Goal: Task Accomplishment & Management: Manage account settings

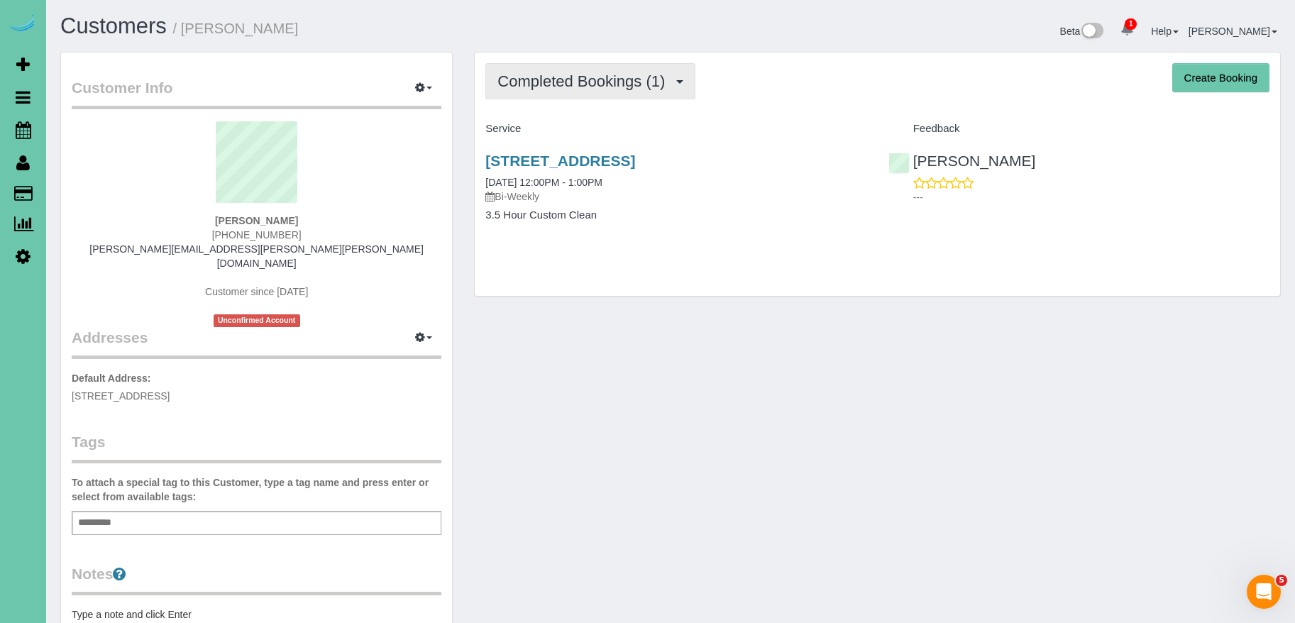
click at [588, 78] on span "Completed Bookings (1)" at bounding box center [585, 81] width 175 height 18
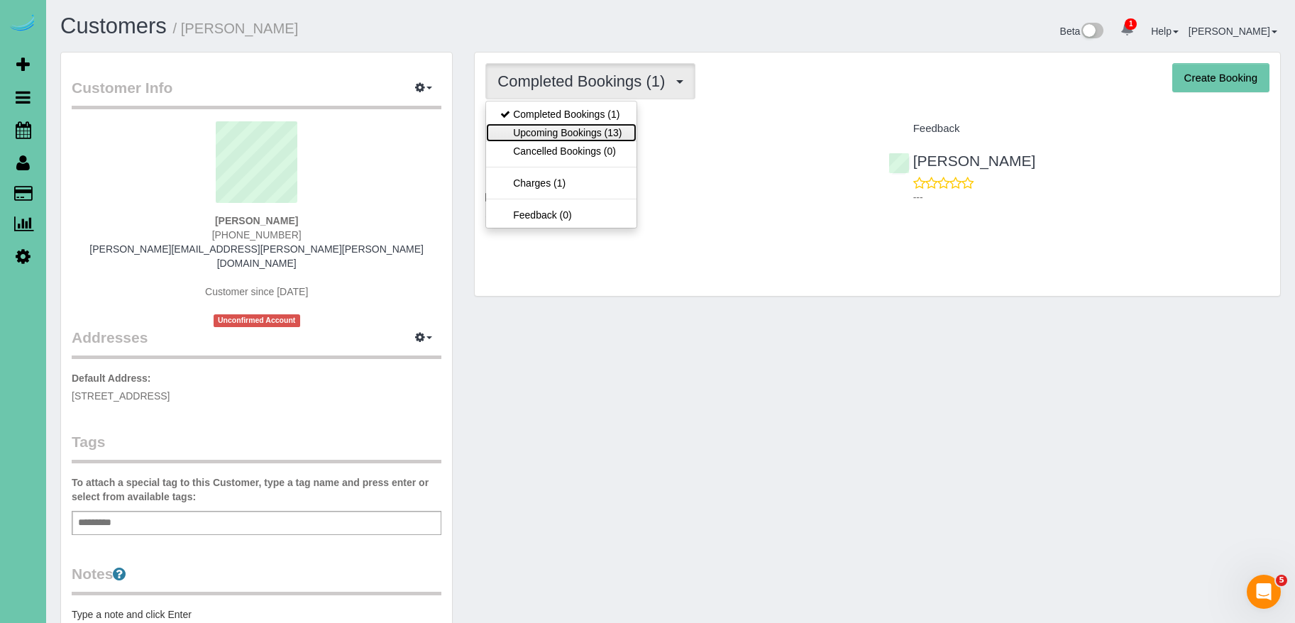
click at [603, 131] on link "Upcoming Bookings (13)" at bounding box center [561, 133] width 150 height 18
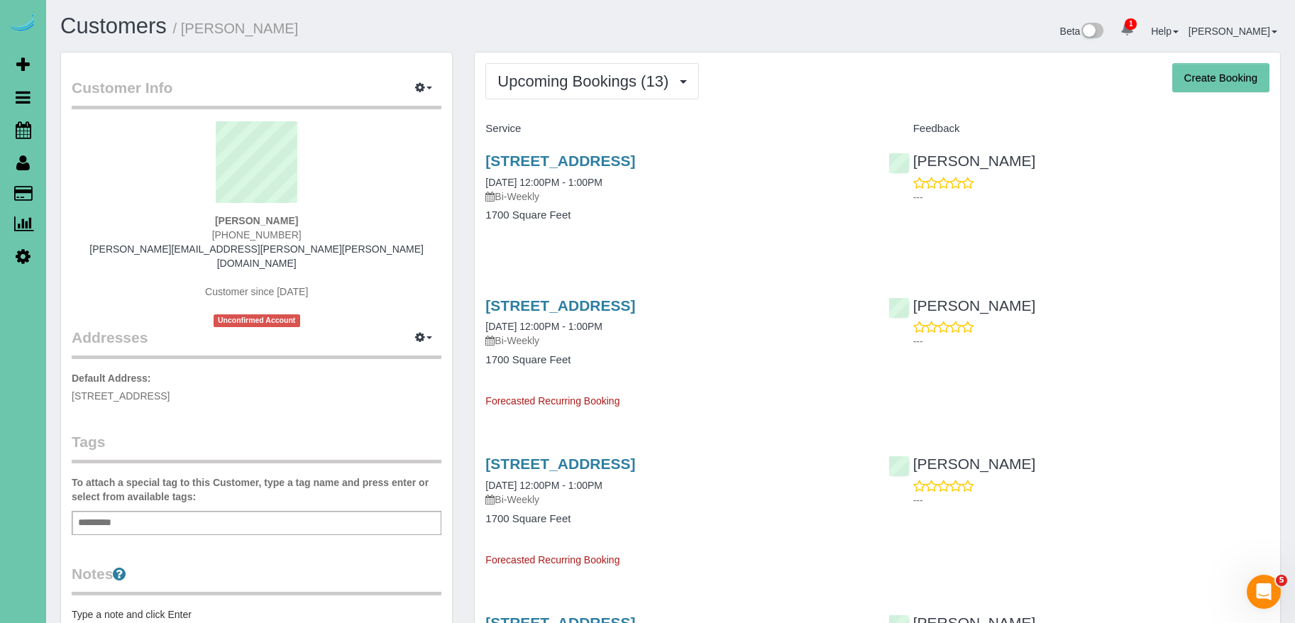
scroll to position [1, 0]
click at [618, 72] on span "Upcoming Bookings (13)" at bounding box center [587, 81] width 178 height 18
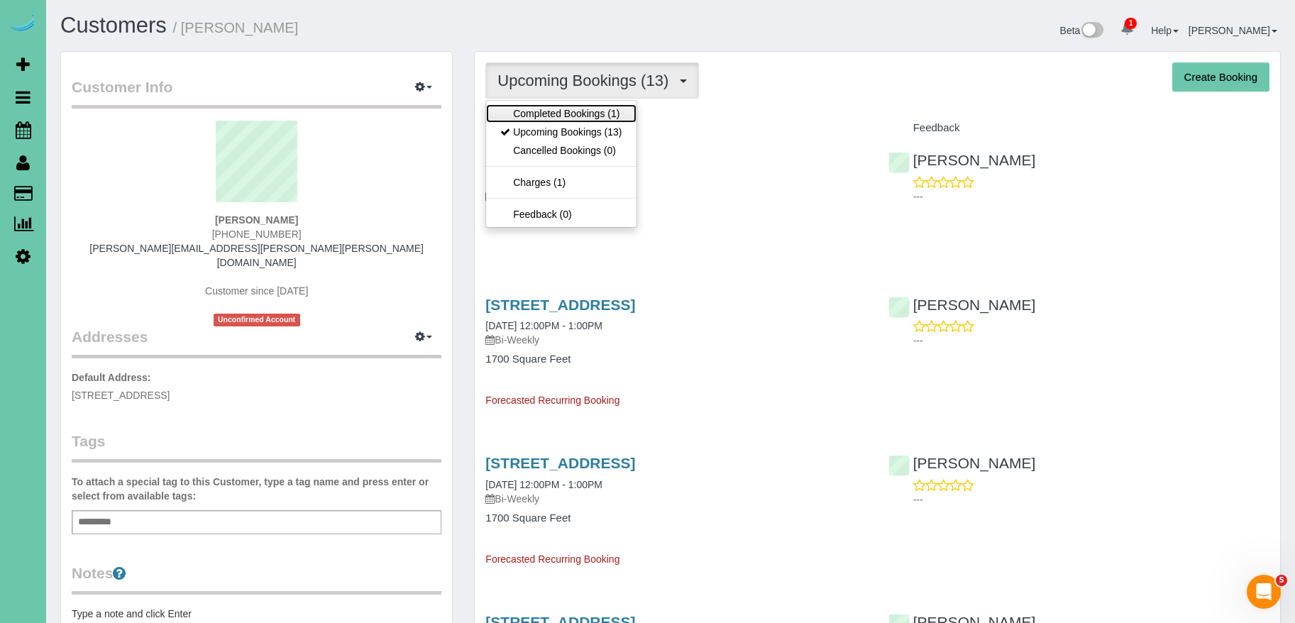
click at [596, 114] on link "Completed Bookings (1)" at bounding box center [561, 113] width 150 height 18
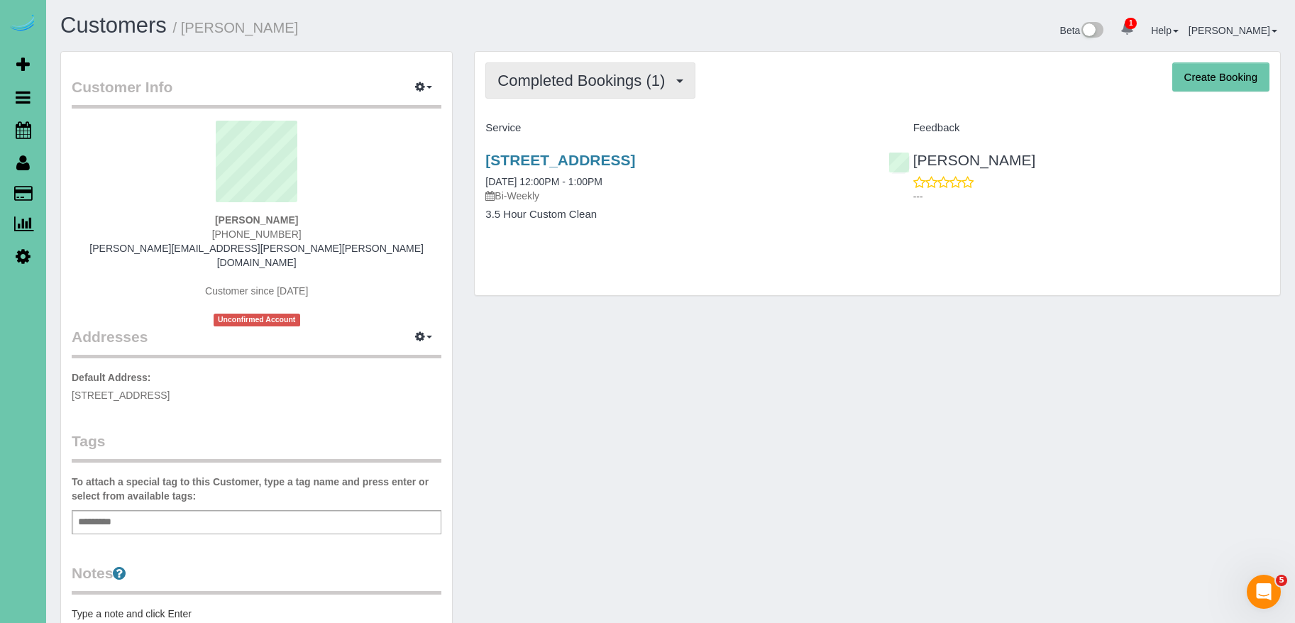
click at [622, 72] on span "Completed Bookings (1)" at bounding box center [585, 81] width 175 height 18
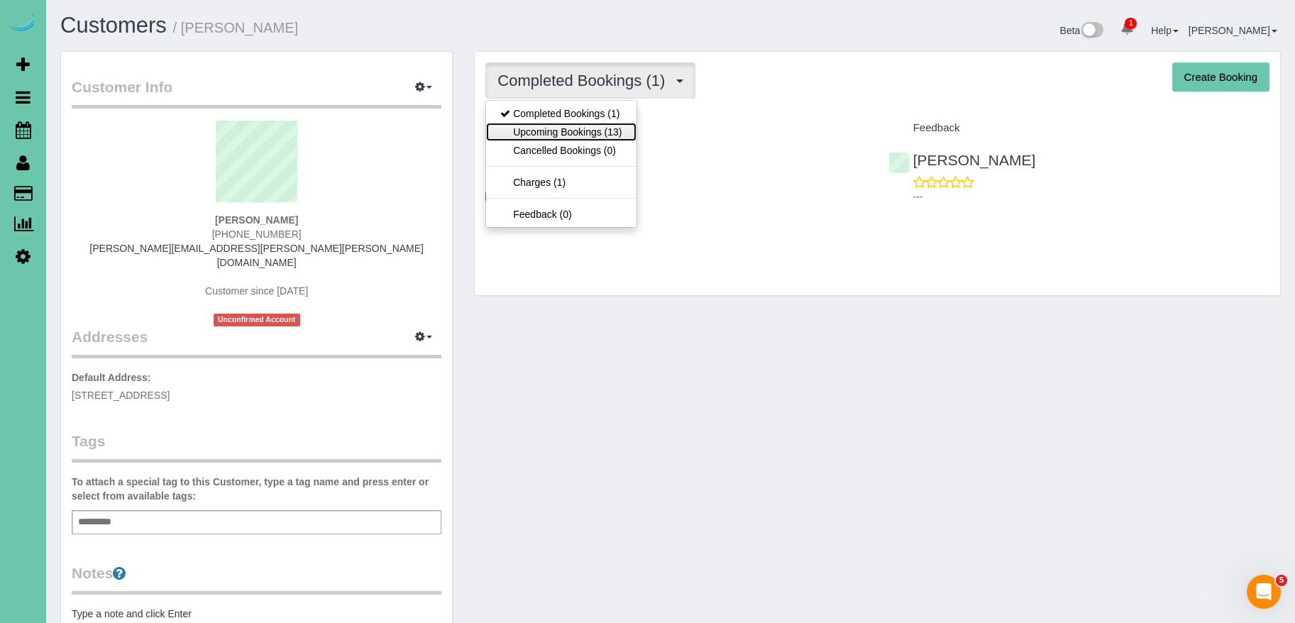
click at [605, 128] on link "Upcoming Bookings (13)" at bounding box center [561, 132] width 150 height 18
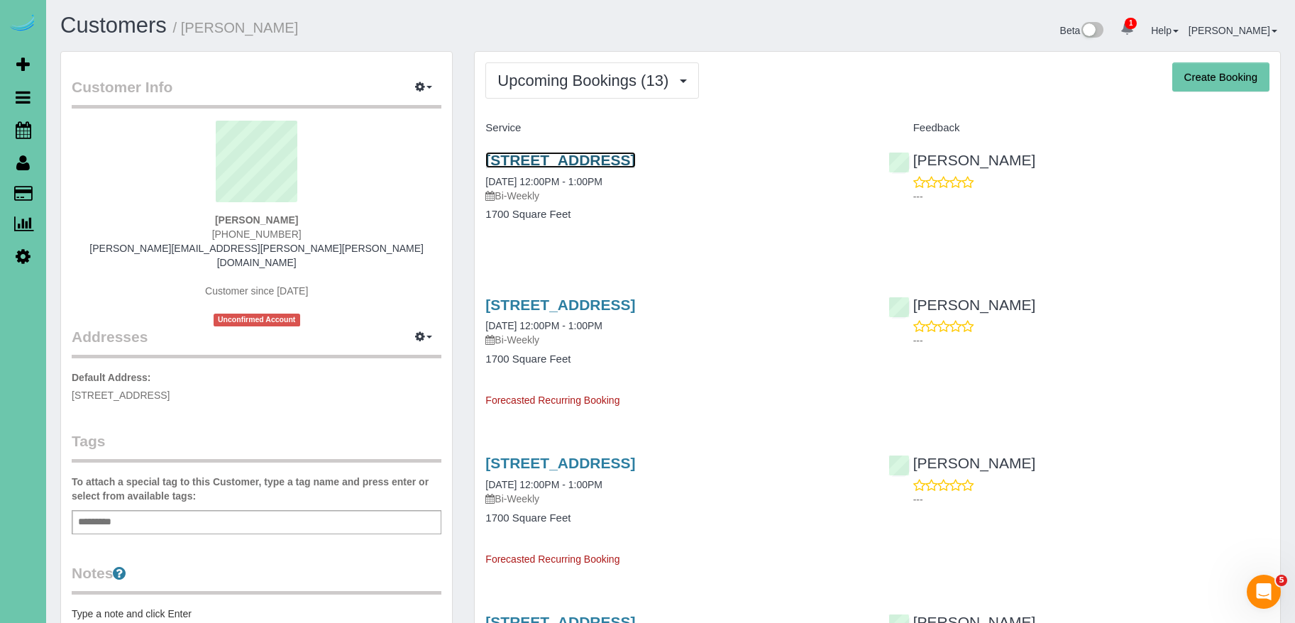
click at [635, 156] on link "3737 Farnam St #913, Omaha, NE 68131" at bounding box center [561, 160] width 150 height 16
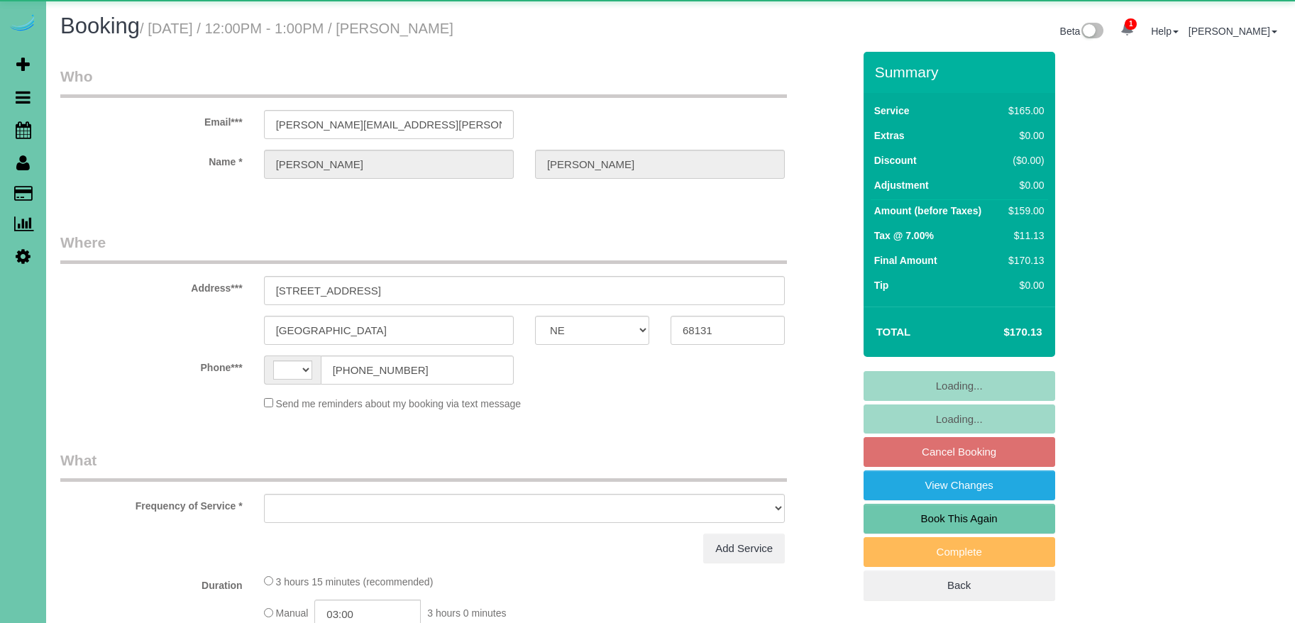
select select "NE"
select select "string:[GEOGRAPHIC_DATA]"
select select "object:655"
select select "string:fspay-3aae0b1b-4f6c-4191-84f4-5afb0a1fb6d5"
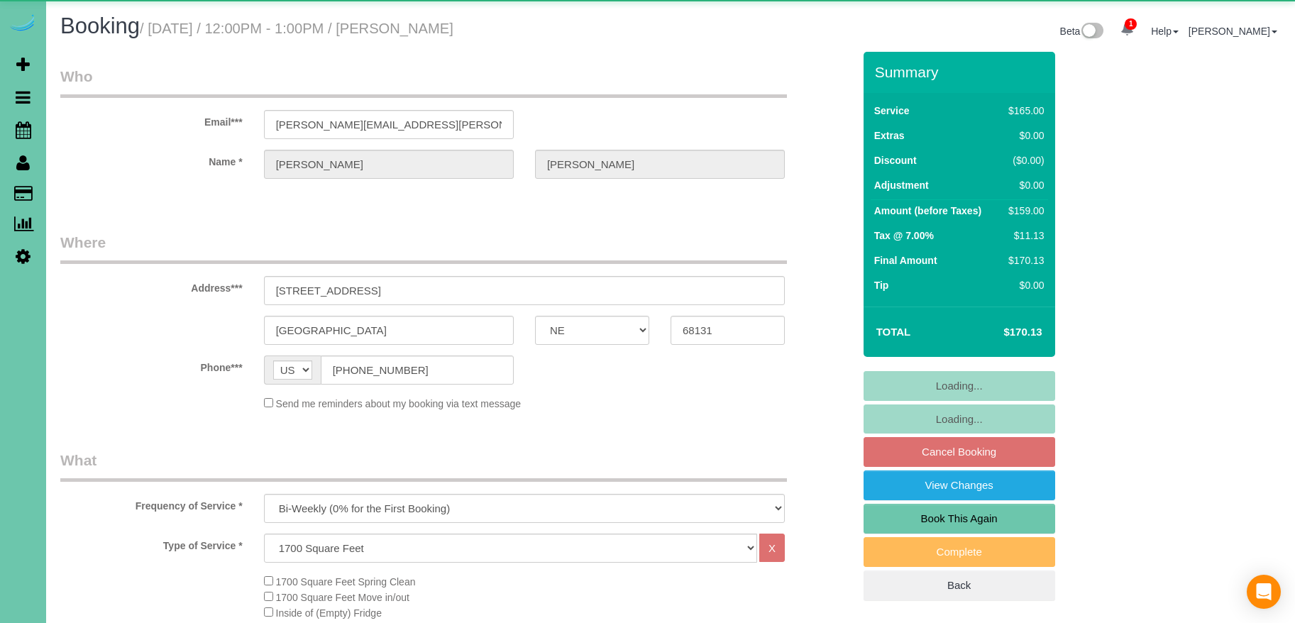
select select "object:727"
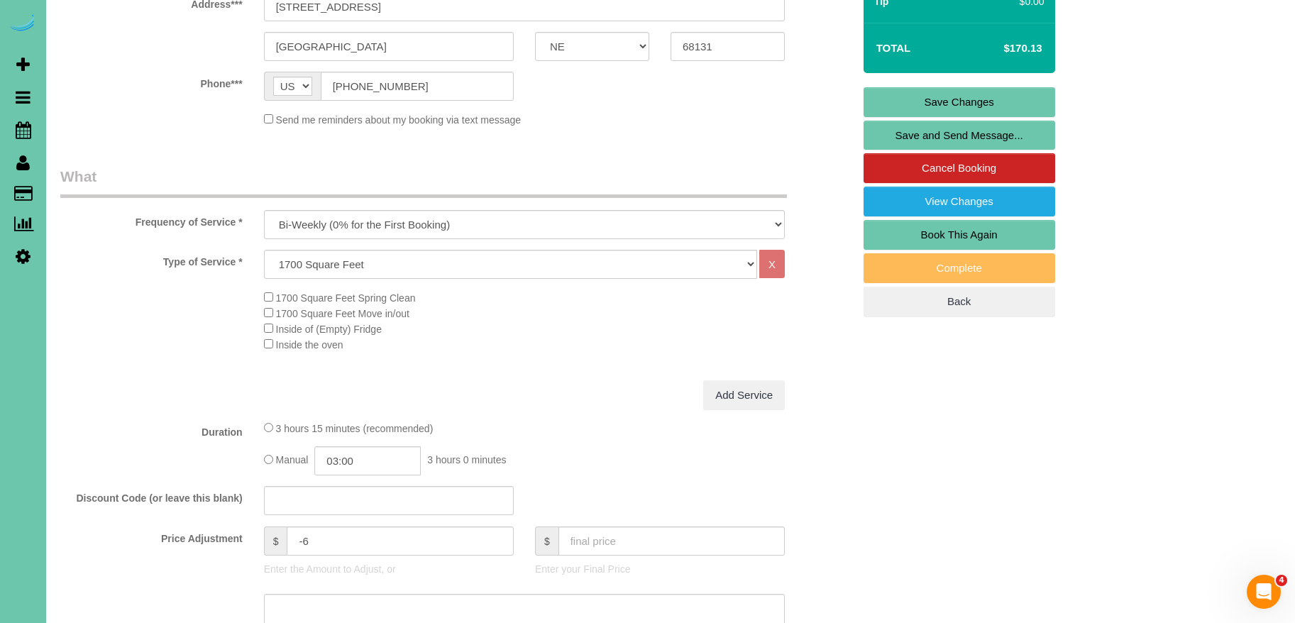
scroll to position [286, 0]
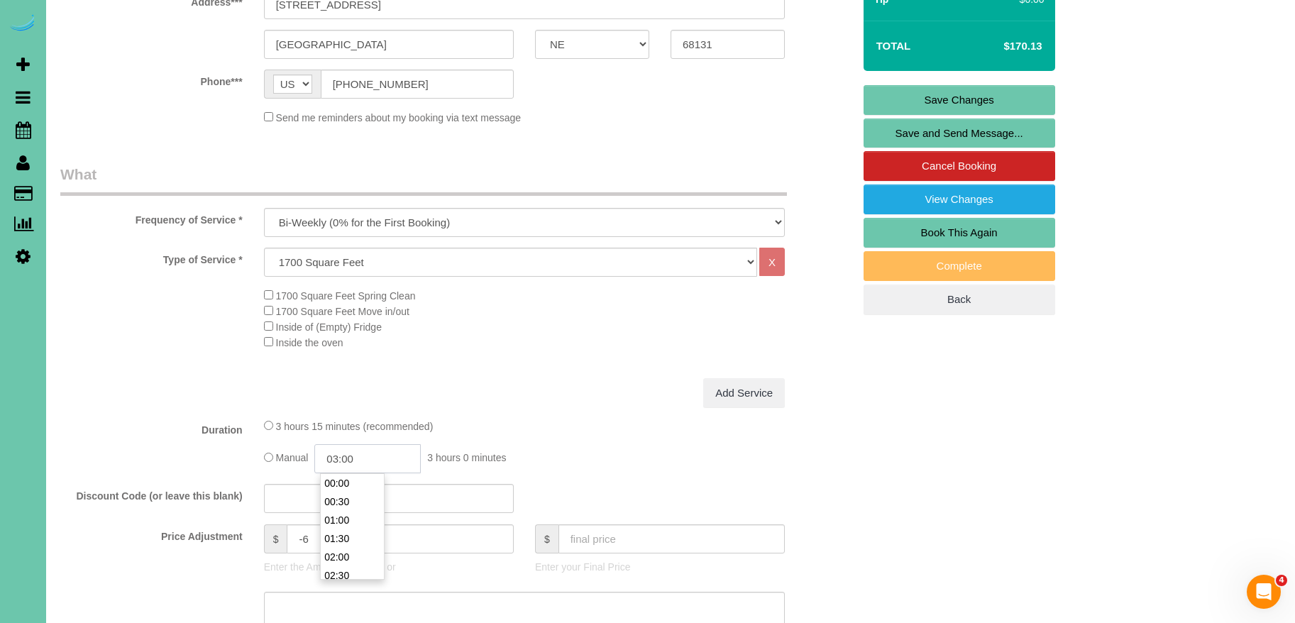
click at [378, 464] on input "03:00" at bounding box center [367, 458] width 106 height 29
type input "03:30"
click at [481, 401] on div "Add Service" at bounding box center [524, 393] width 542 height 30
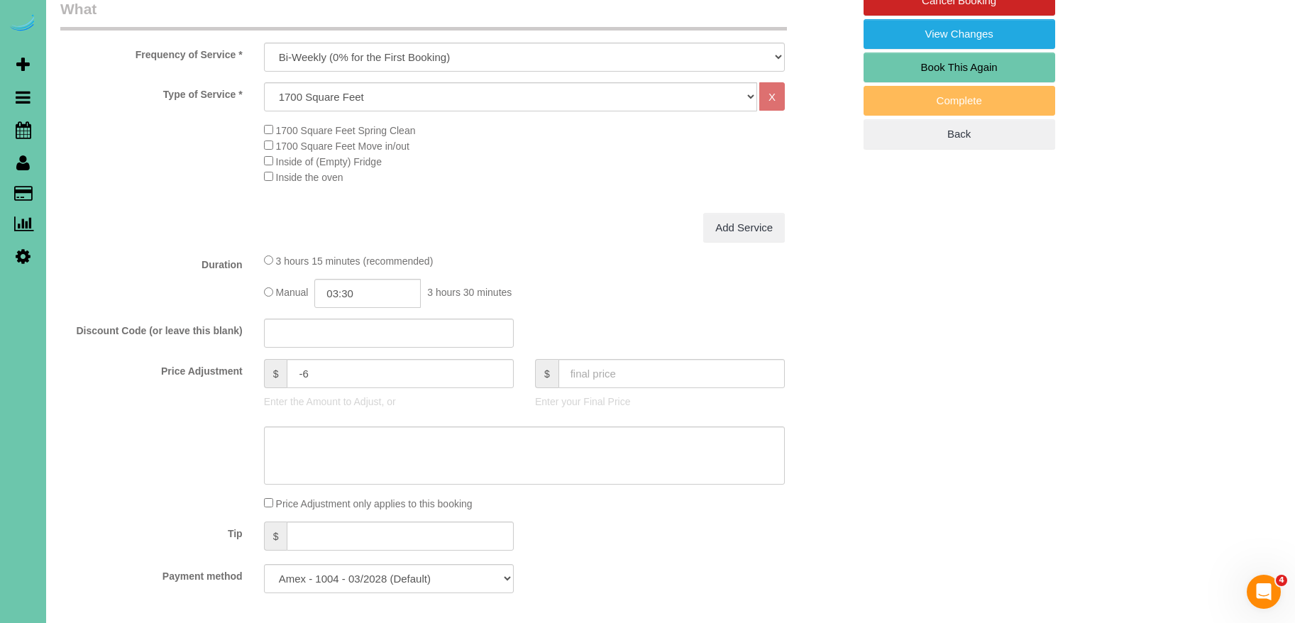
scroll to position [454, 0]
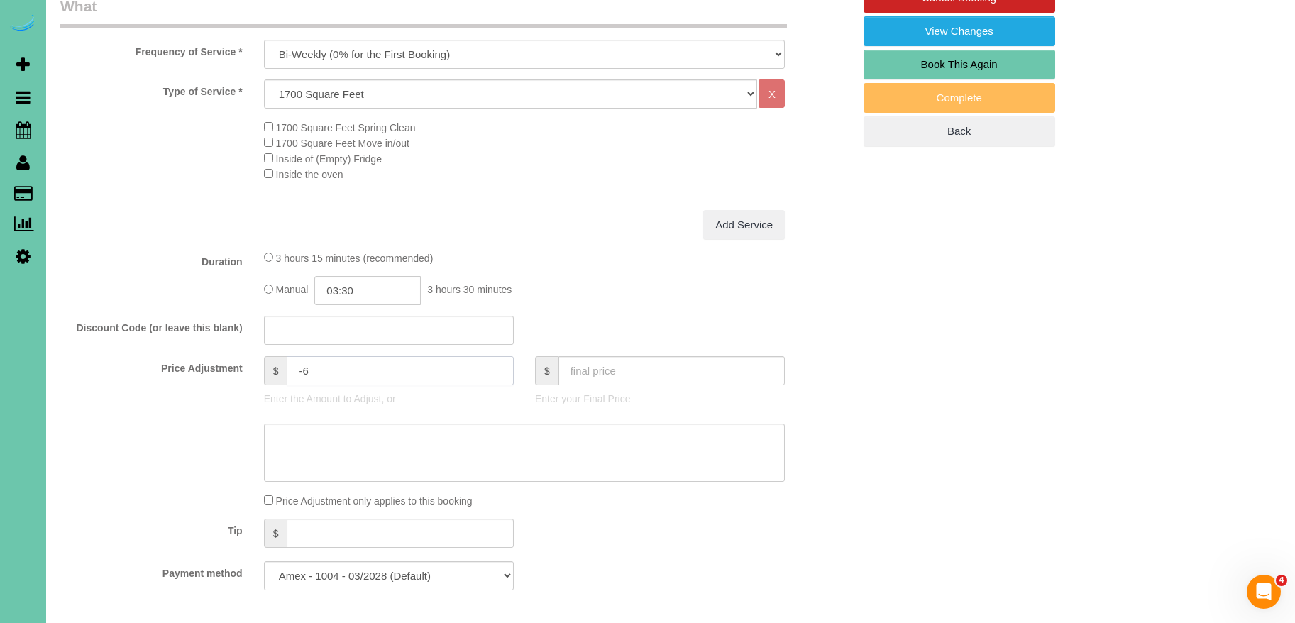
drag, startPoint x: 355, startPoint y: 374, endPoint x: 251, endPoint y: 363, distance: 105.0
click at [251, 363] on div "Price Adjustment $ -6 Enter the Amount to Adjust, or $ Enter your Final Price" at bounding box center [457, 384] width 814 height 57
click at [537, 260] on div "3 hours 15 minutes (recommended)" at bounding box center [524, 258] width 521 height 16
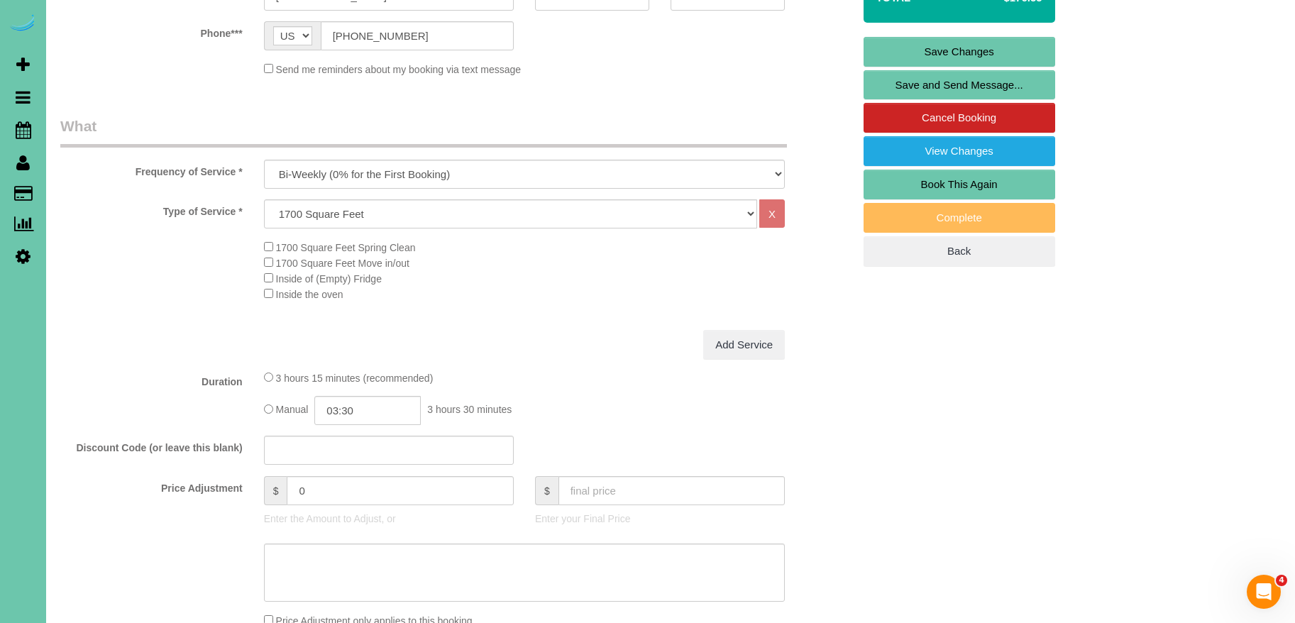
scroll to position [348, 0]
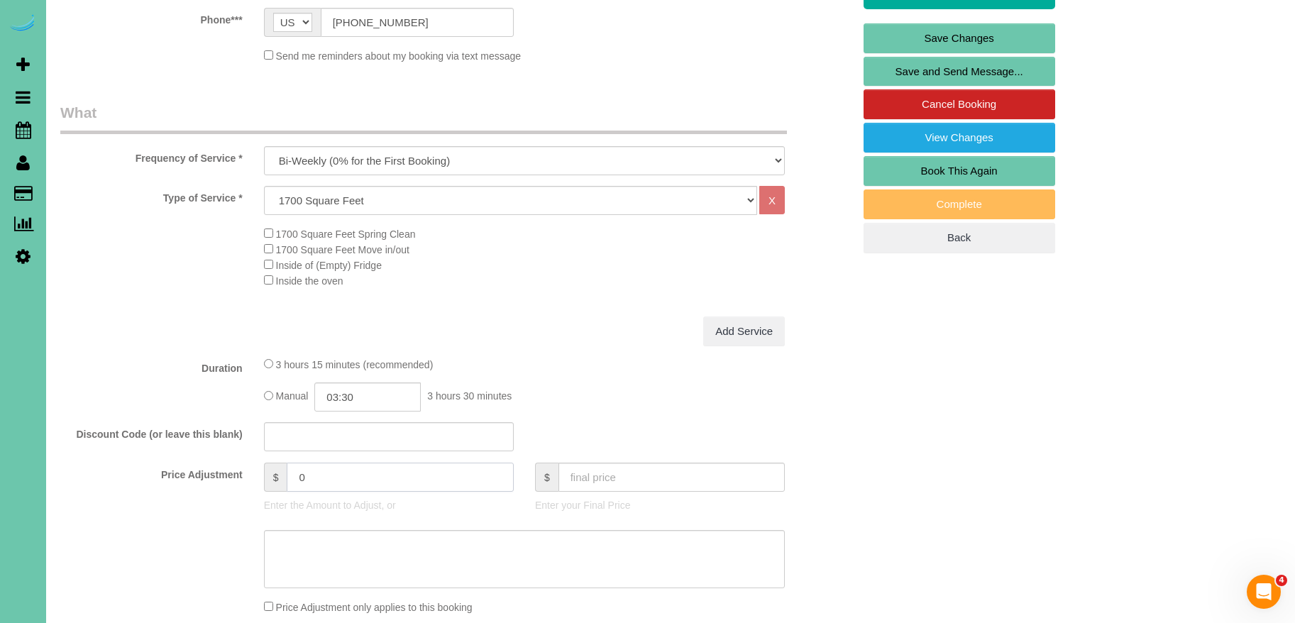
drag, startPoint x: 336, startPoint y: 481, endPoint x: 187, endPoint y: 476, distance: 148.4
click at [187, 476] on div "Price Adjustment $ 0 Enter the Amount to Adjust, or $ Enter your Final Price" at bounding box center [457, 491] width 814 height 57
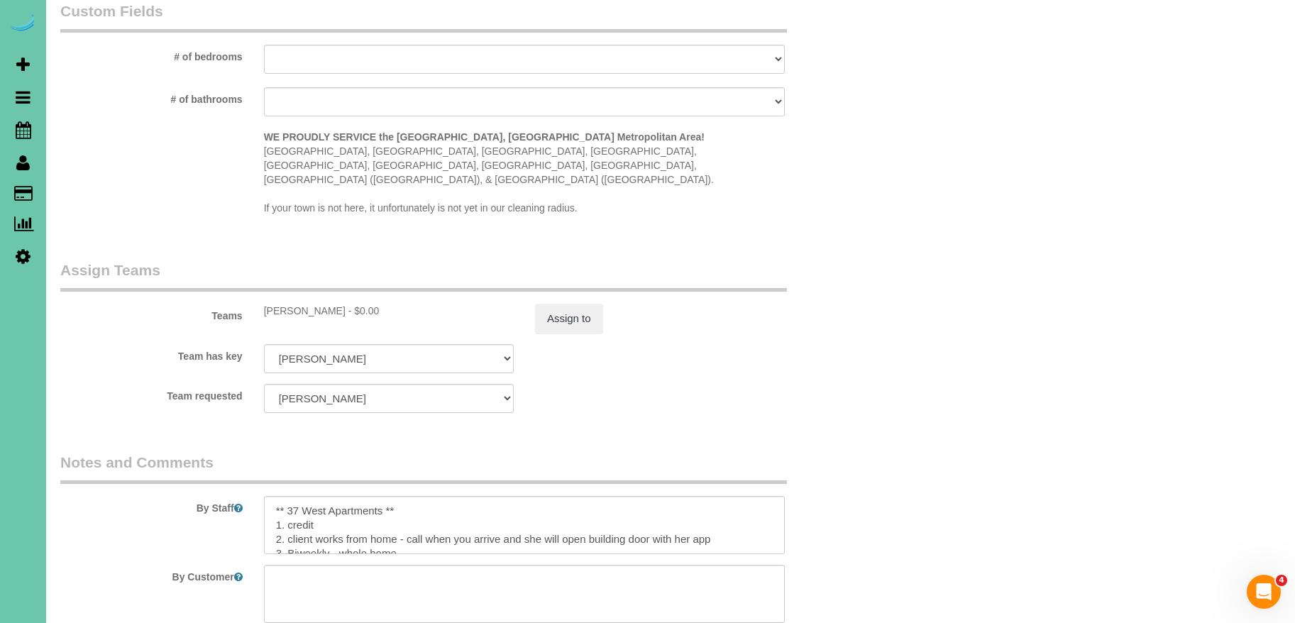
scroll to position [1374, 0]
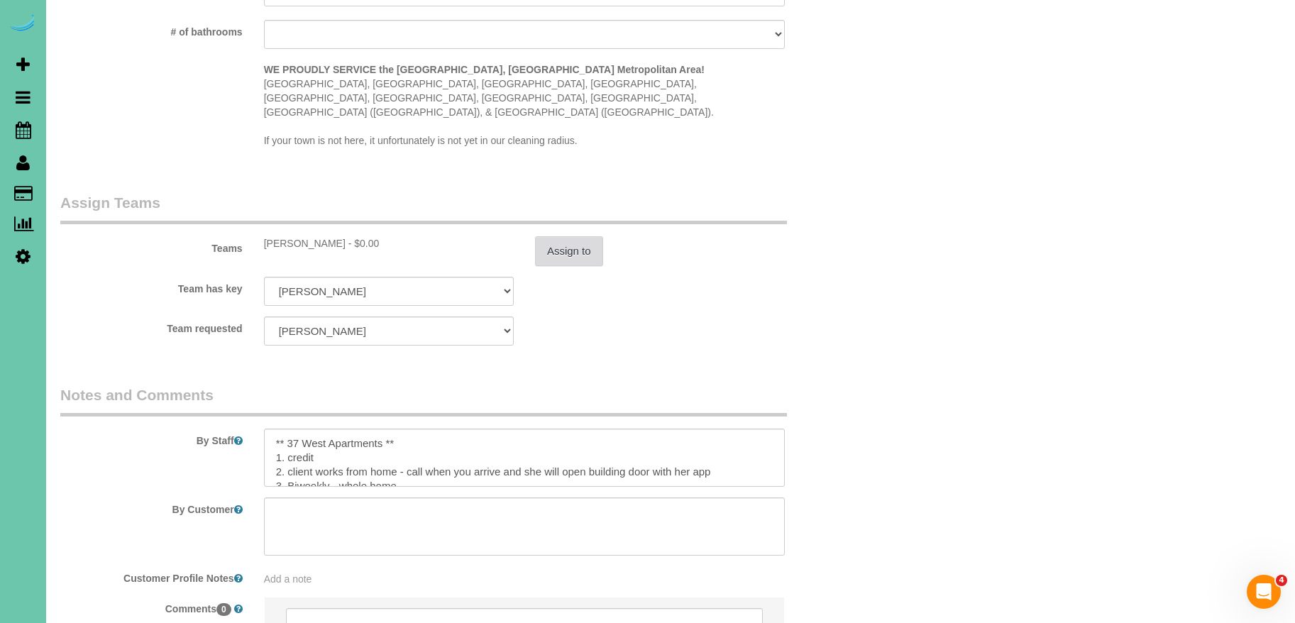
type input "20.5"
click at [576, 236] on button "Assign to" at bounding box center [569, 251] width 68 height 30
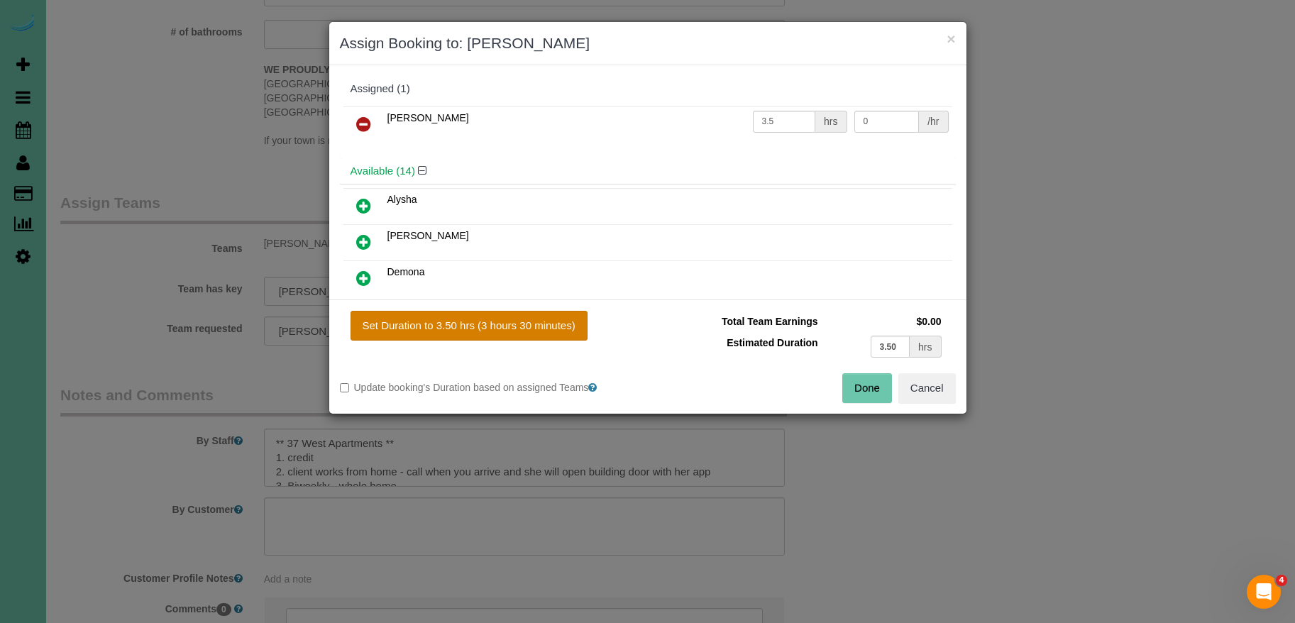
click at [473, 322] on button "Set Duration to 3.50 hrs (3 hours 30 minutes)" at bounding box center [469, 326] width 237 height 30
type input "3.50"
click at [851, 388] on button "Done" at bounding box center [868, 388] width 50 height 30
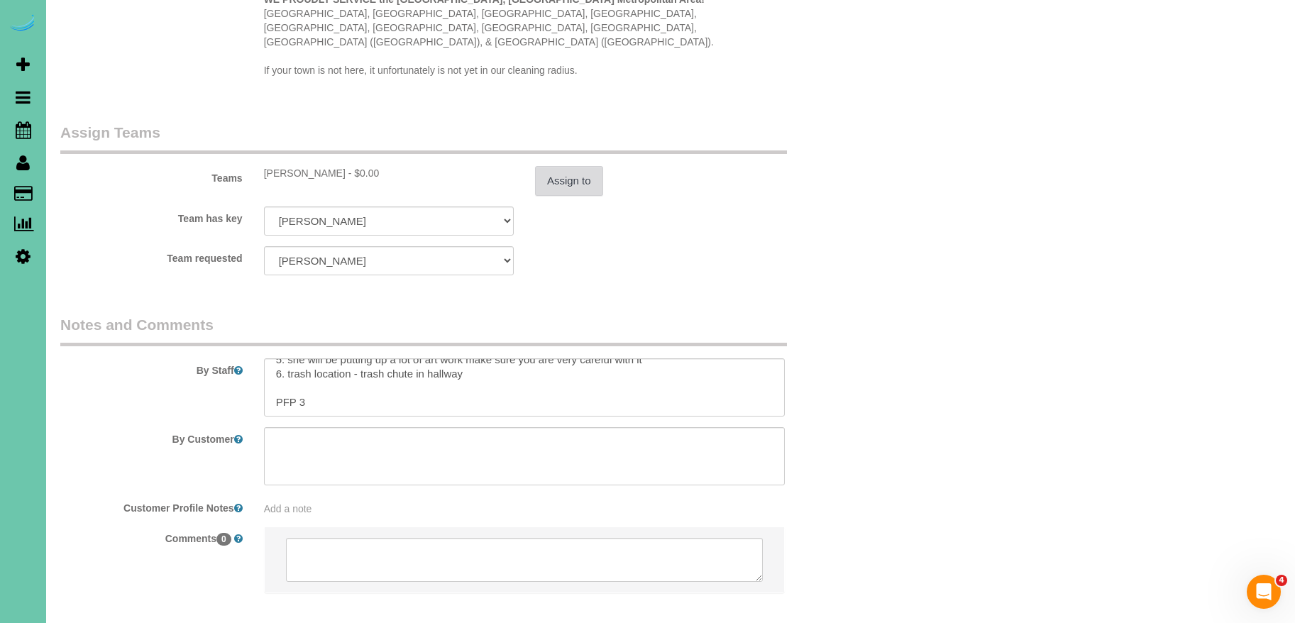
scroll to position [1452, 0]
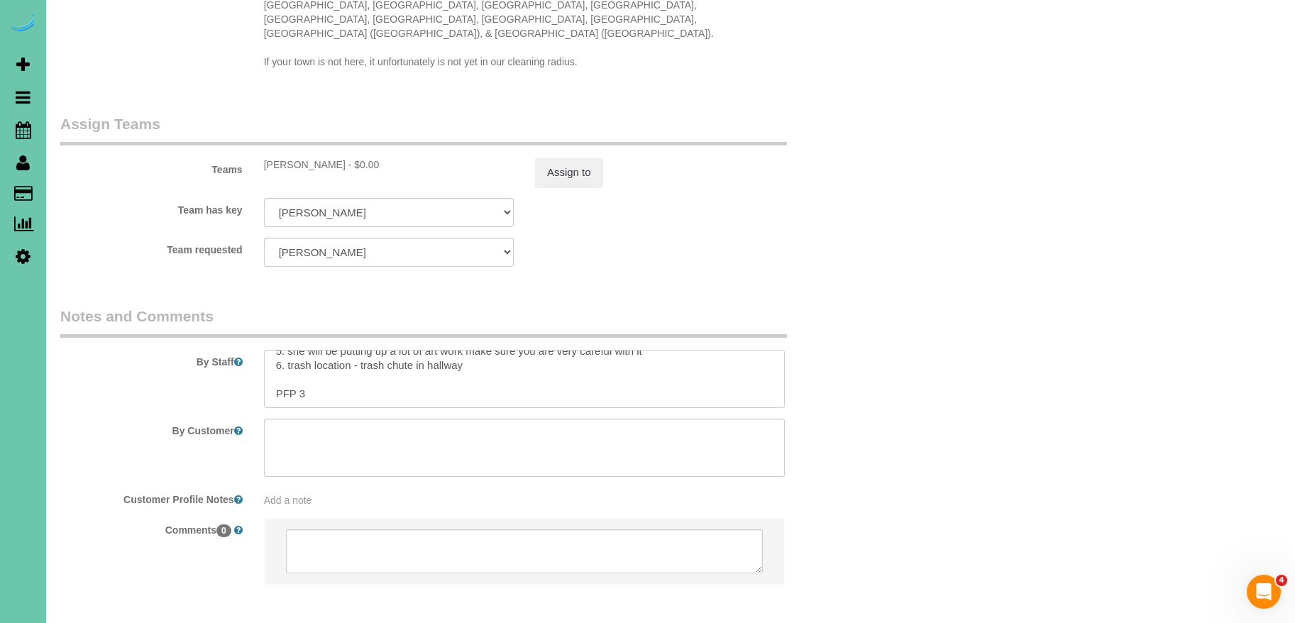
drag, startPoint x: 312, startPoint y: 363, endPoint x: 335, endPoint y: 392, distance: 36.4
click at [312, 364] on textarea at bounding box center [524, 379] width 521 height 58
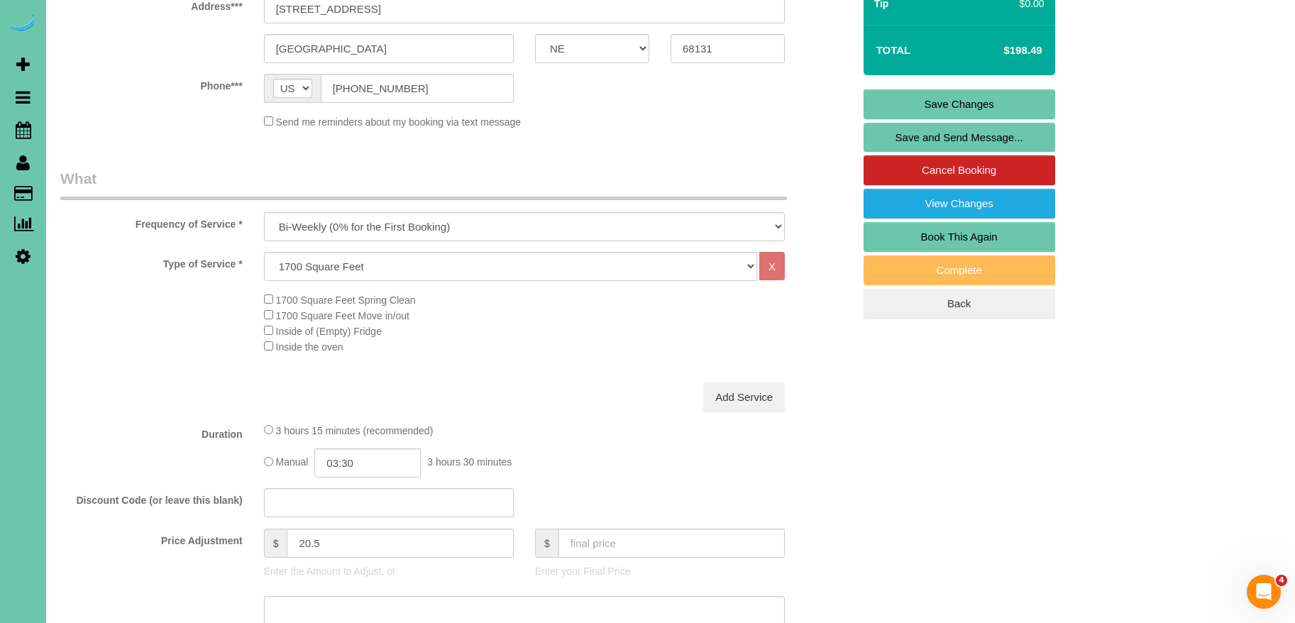
scroll to position [0, 0]
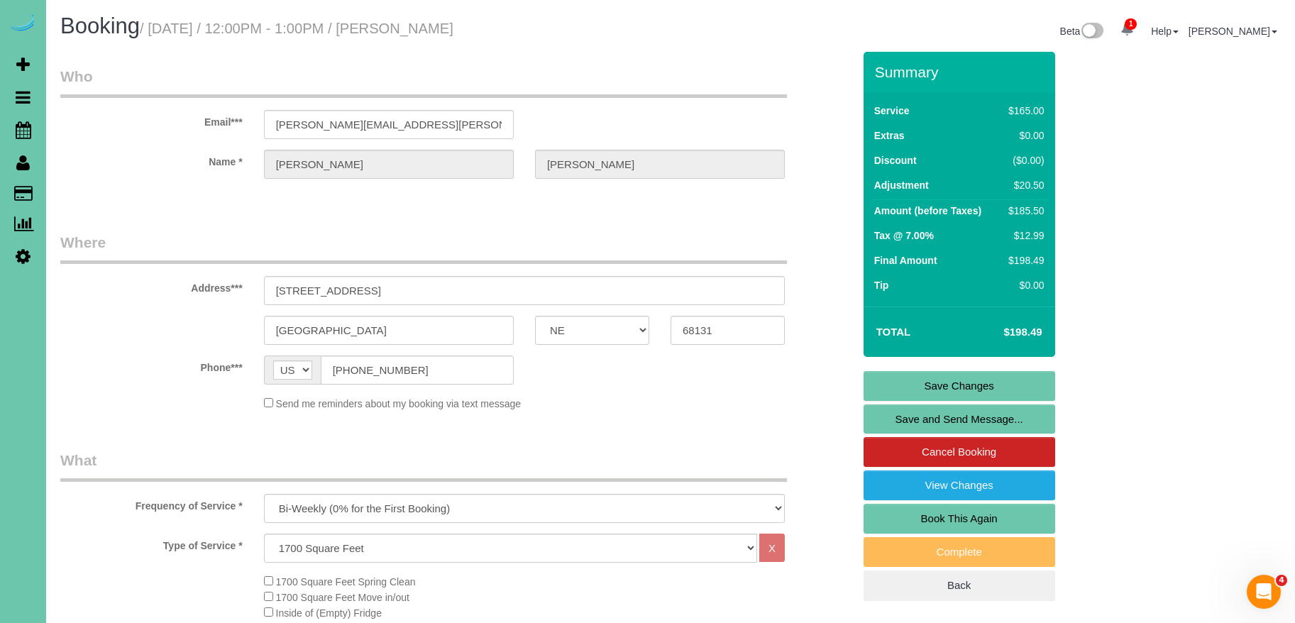
type textarea "** 37 West Apartments ** 1. credit 2. client works from home - call when you ar…"
drag, startPoint x: 998, startPoint y: 388, endPoint x: 989, endPoint y: 388, distance: 9.2
click at [998, 388] on link "Save Changes" at bounding box center [960, 386] width 192 height 30
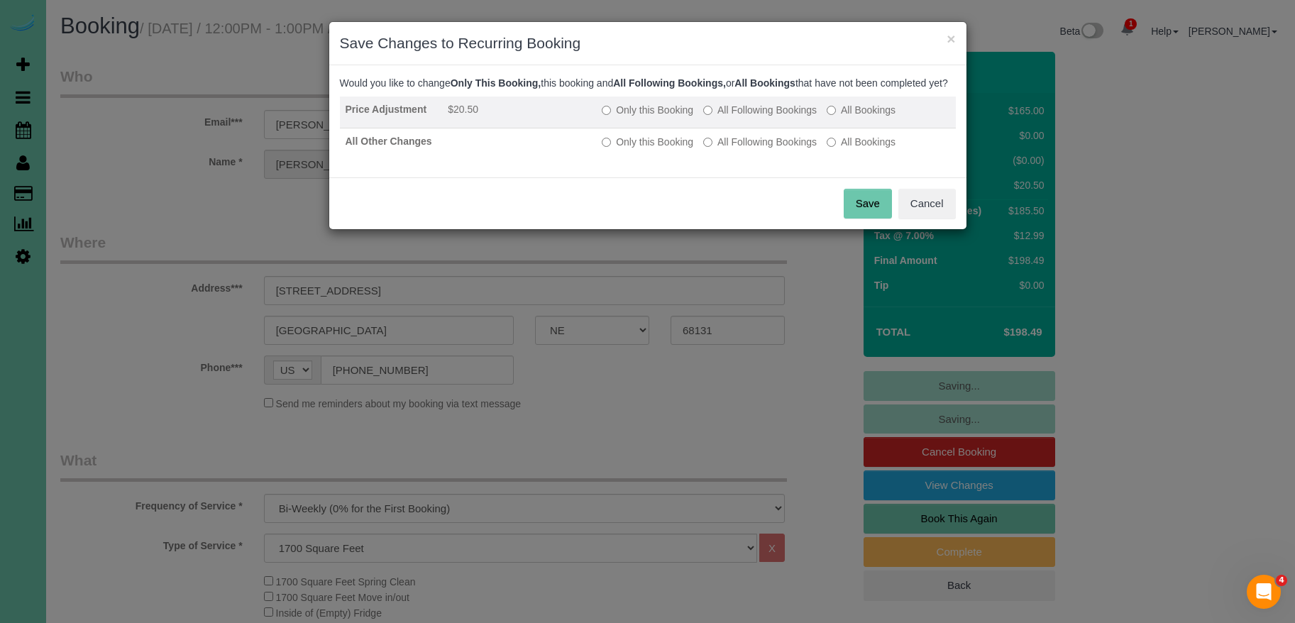
click at [747, 117] on label "All Following Bookings" at bounding box center [760, 110] width 114 height 14
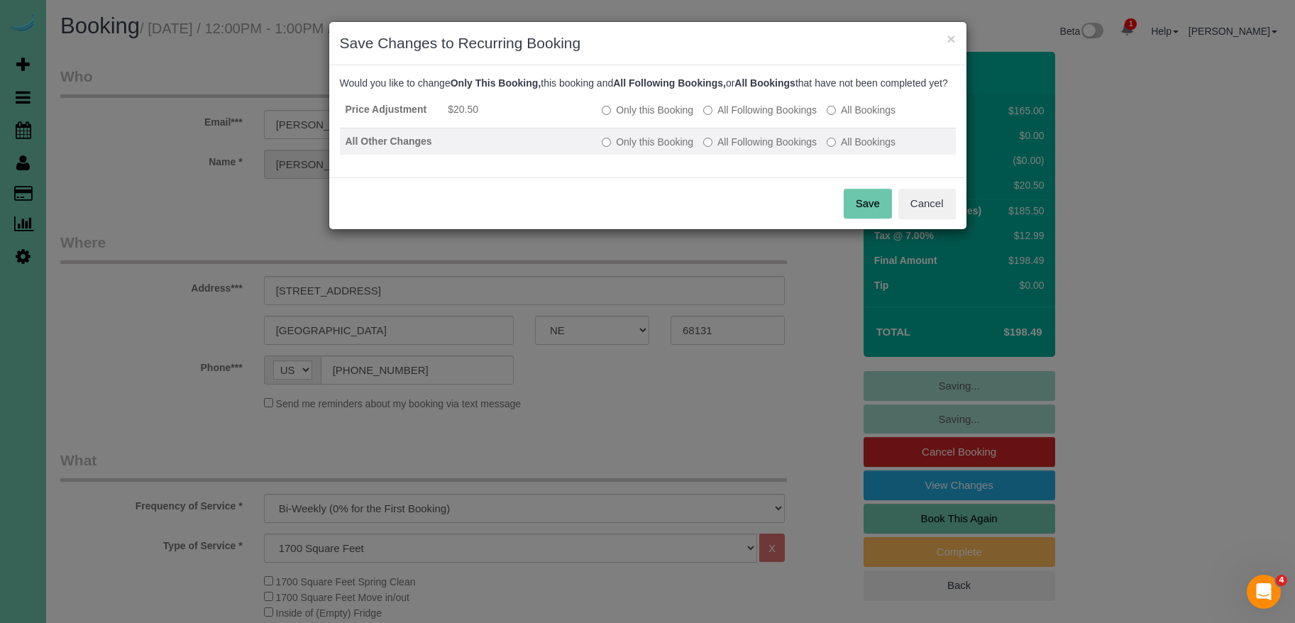
click at [751, 155] on td "Only this Booking All Following Bookings All Bookings" at bounding box center [775, 141] width 359 height 27
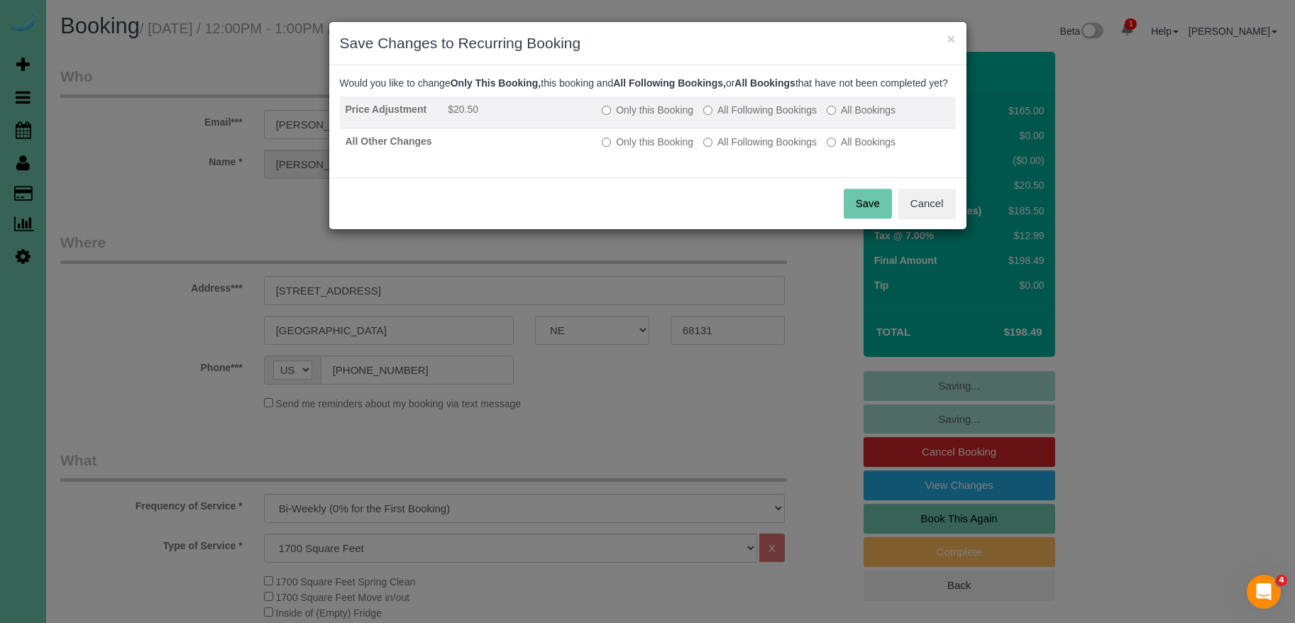
click at [739, 117] on label "All Following Bookings" at bounding box center [760, 110] width 114 height 14
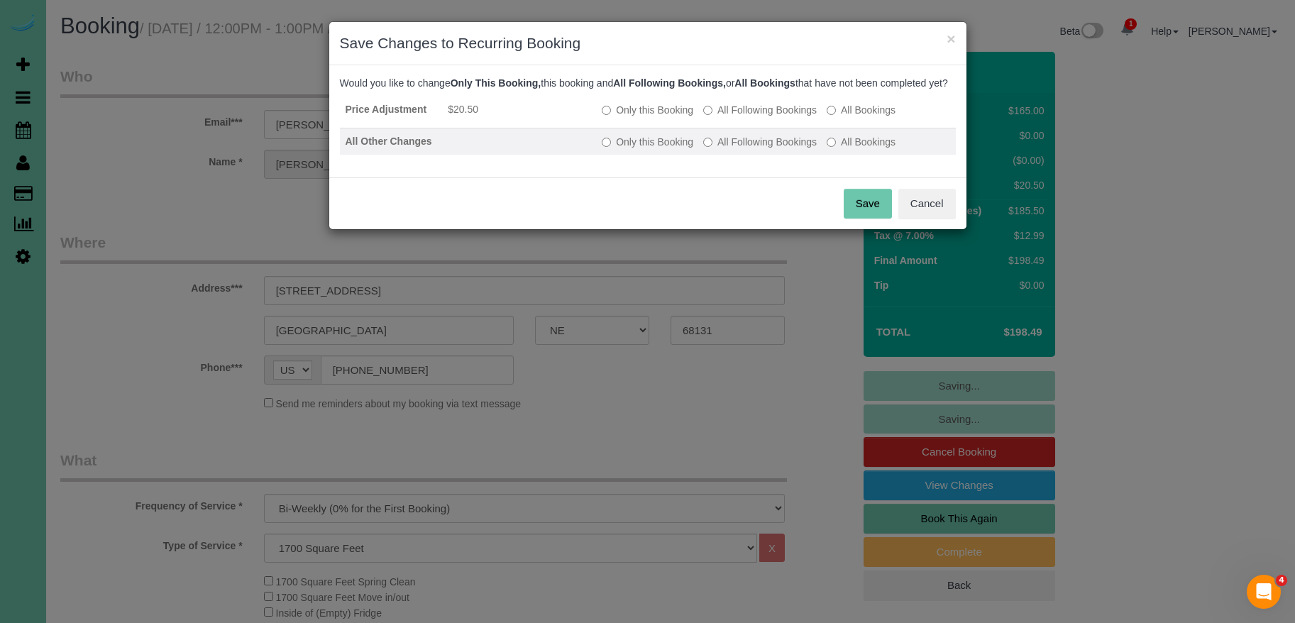
click at [735, 149] on label "All Following Bookings" at bounding box center [760, 142] width 114 height 14
click at [869, 219] on button "Save" at bounding box center [868, 204] width 48 height 30
